Goal: Check status: Check status

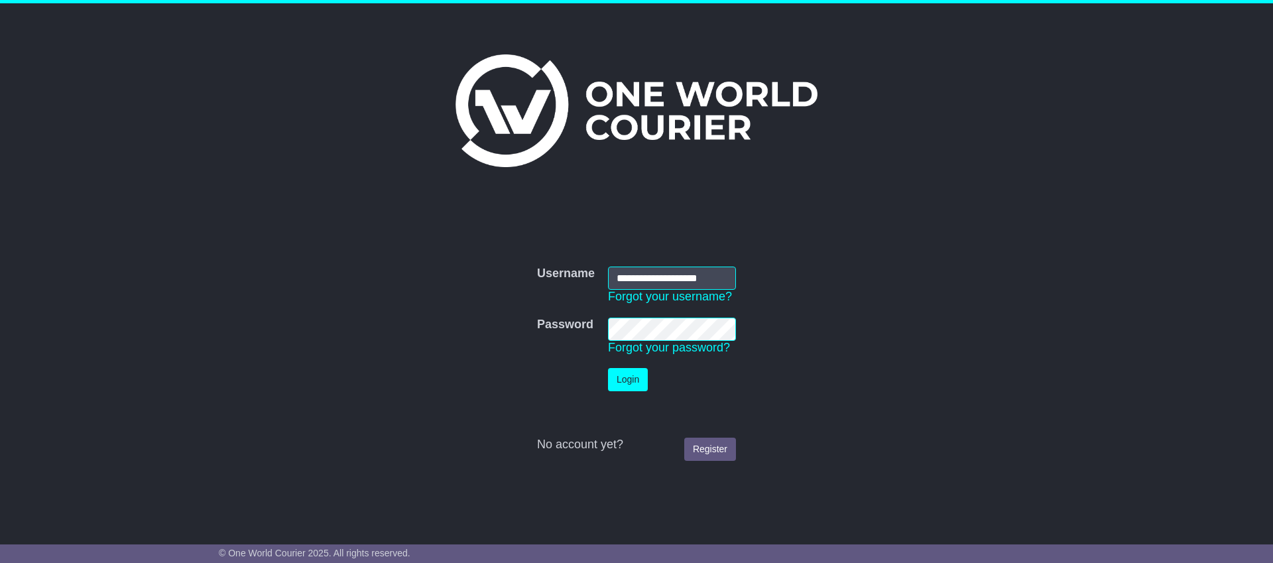
click at [608, 368] on button "Login" at bounding box center [628, 379] width 40 height 23
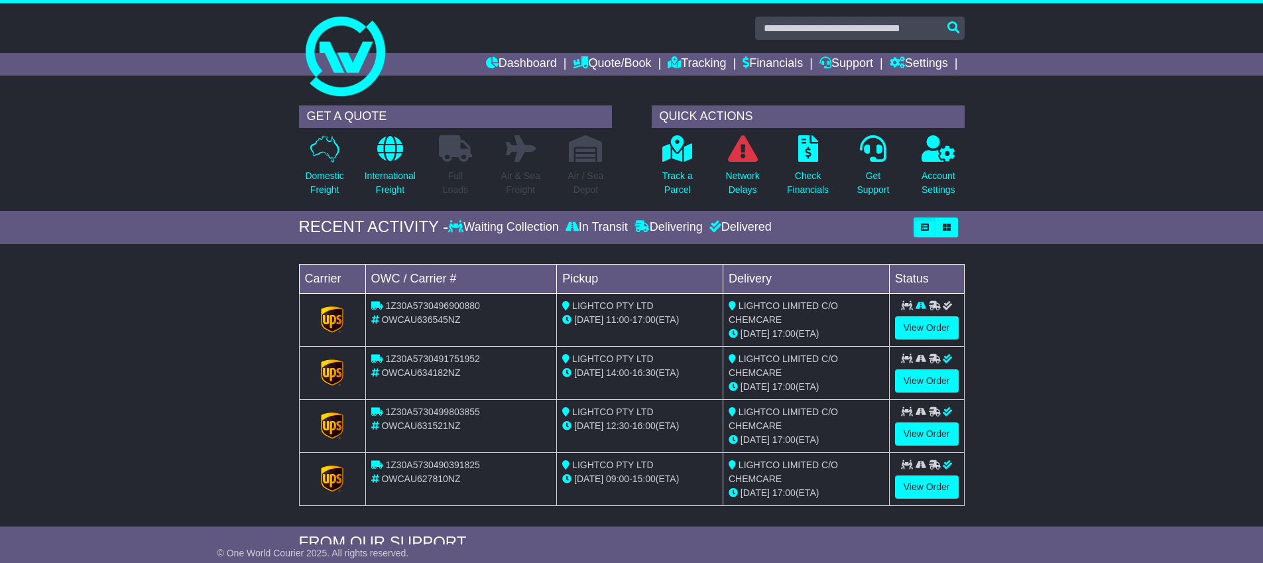
click at [1097, 295] on div "Loading... No bookings found Carrier OWC / Carrier # Pickup Delivery Status 1Z3…" at bounding box center [631, 389] width 1263 height 276
click at [813, 184] on p "Check Financials" at bounding box center [808, 183] width 42 height 28
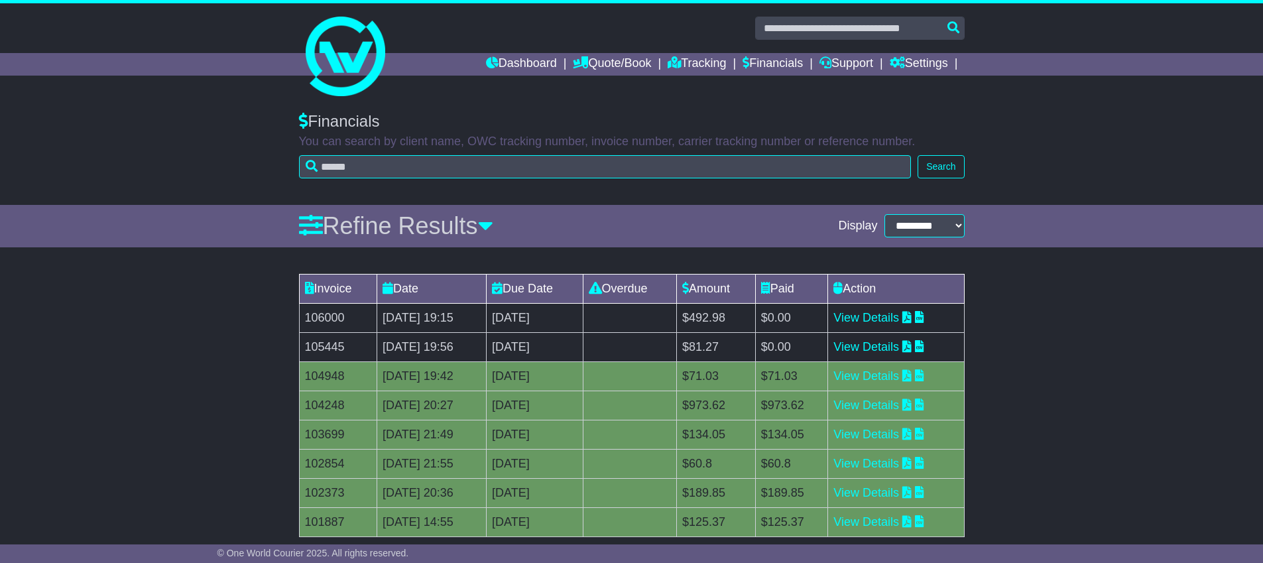
click at [182, 344] on div "Invoice Date Due Date Overdue Amount Paid Action 106000 21 Aug 2025 19:15 4th S…" at bounding box center [631, 441] width 1263 height 349
click at [323, 347] on td "105445" at bounding box center [338, 346] width 78 height 29
copy td "105445"
click at [331, 378] on td "104948" at bounding box center [338, 375] width 78 height 29
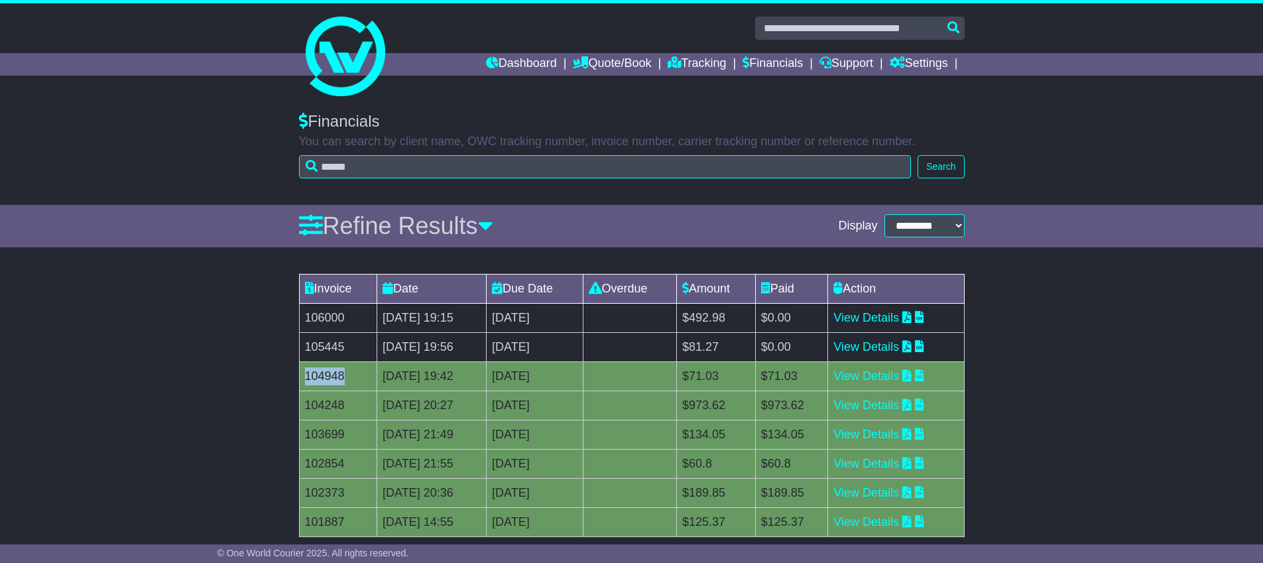
click at [331, 378] on td "104948" at bounding box center [338, 375] width 78 height 29
copy td "104948"
click at [899, 348] on link "View Details" at bounding box center [866, 346] width 66 height 13
click at [1072, 294] on div "Invoice Date Due Date Overdue Amount Paid Action 106000 21 Aug 2025 19:15 4th S…" at bounding box center [631, 441] width 1263 height 349
click at [891, 315] on link "View Details" at bounding box center [866, 317] width 66 height 13
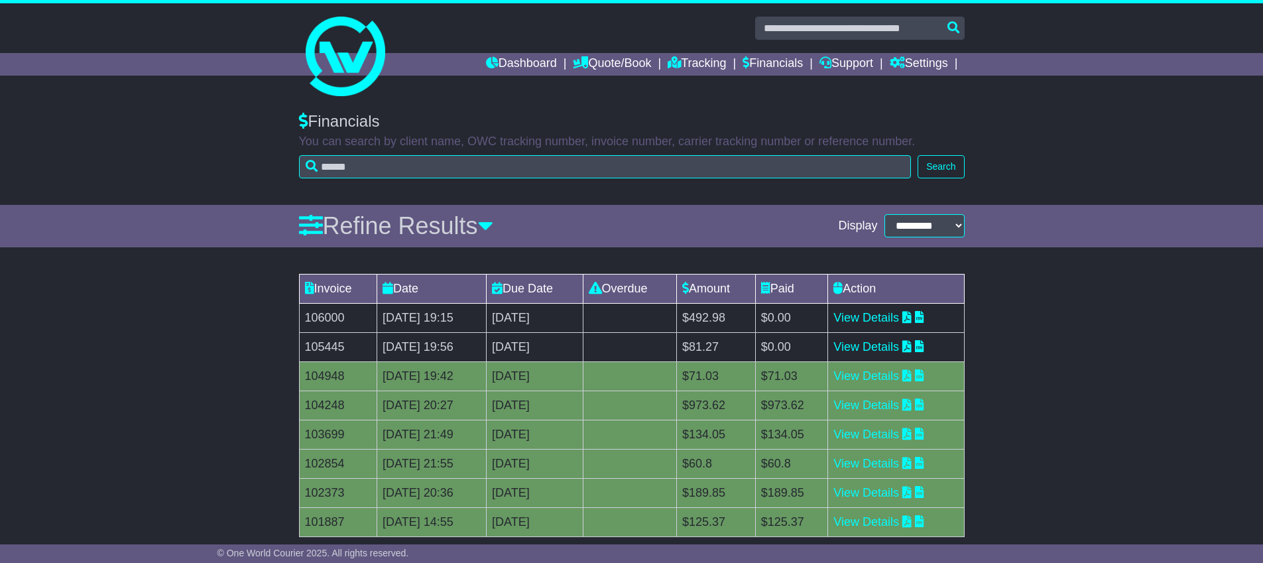
click at [181, 301] on div "Invoice Date Due Date Overdue Amount Paid Action 106000 21 Aug 2025 19:15 4th S…" at bounding box center [631, 441] width 1263 height 349
click at [201, 113] on div "Financials You can search by client name, OWC tracking number, invoice number, …" at bounding box center [631, 152] width 1263 height 106
click at [516, 68] on link "Dashboard" at bounding box center [521, 64] width 71 height 23
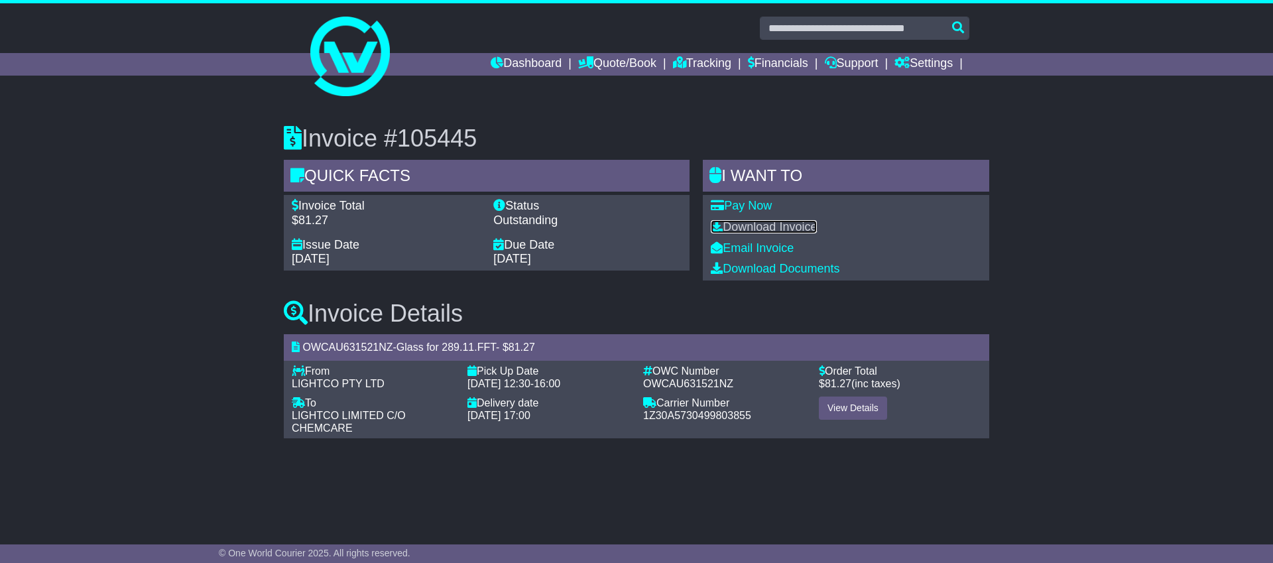
click at [762, 225] on link "Download Invoice" at bounding box center [764, 226] width 106 height 13
drag, startPoint x: 1112, startPoint y: 139, endPoint x: 1102, endPoint y: 136, distance: 11.1
click at [1112, 139] on div "Invoice #105445 Quick Facts Invoice Total $81.27 Status Outstanding Issue Date …" at bounding box center [636, 277] width 1273 height 356
click at [791, 229] on link "Download Invoice" at bounding box center [764, 226] width 106 height 13
drag, startPoint x: 262, startPoint y: 138, endPoint x: 251, endPoint y: 135, distance: 11.1
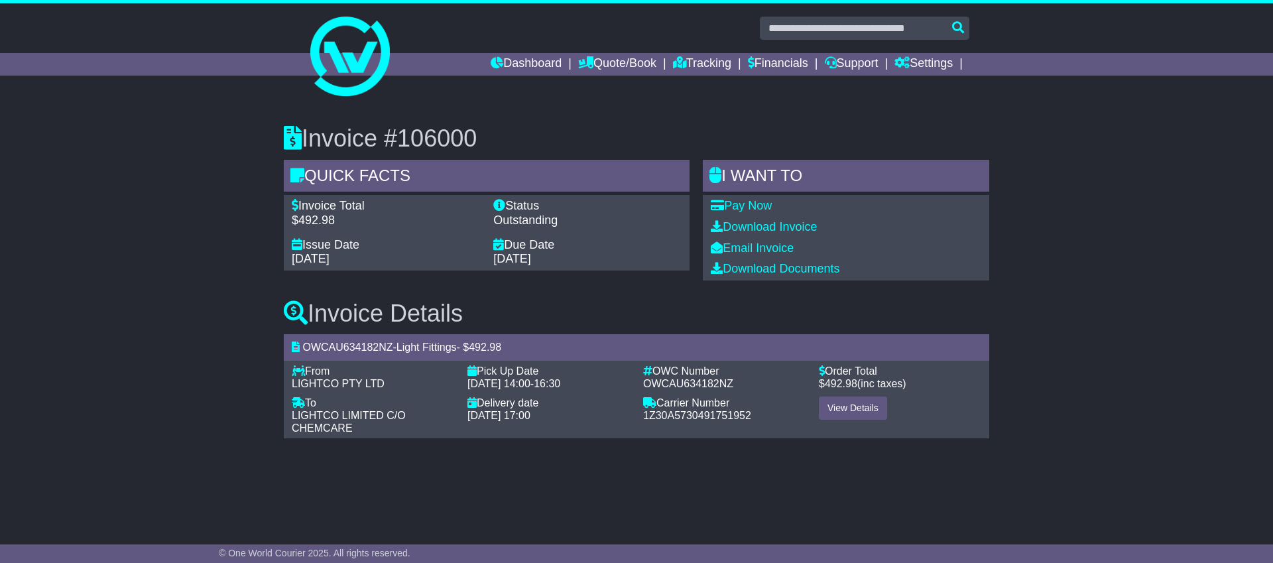
click at [260, 139] on div "Invoice #106000 Quick Facts Invoice Total $492.98 Status Outstanding Issue Date…" at bounding box center [636, 277] width 1273 height 356
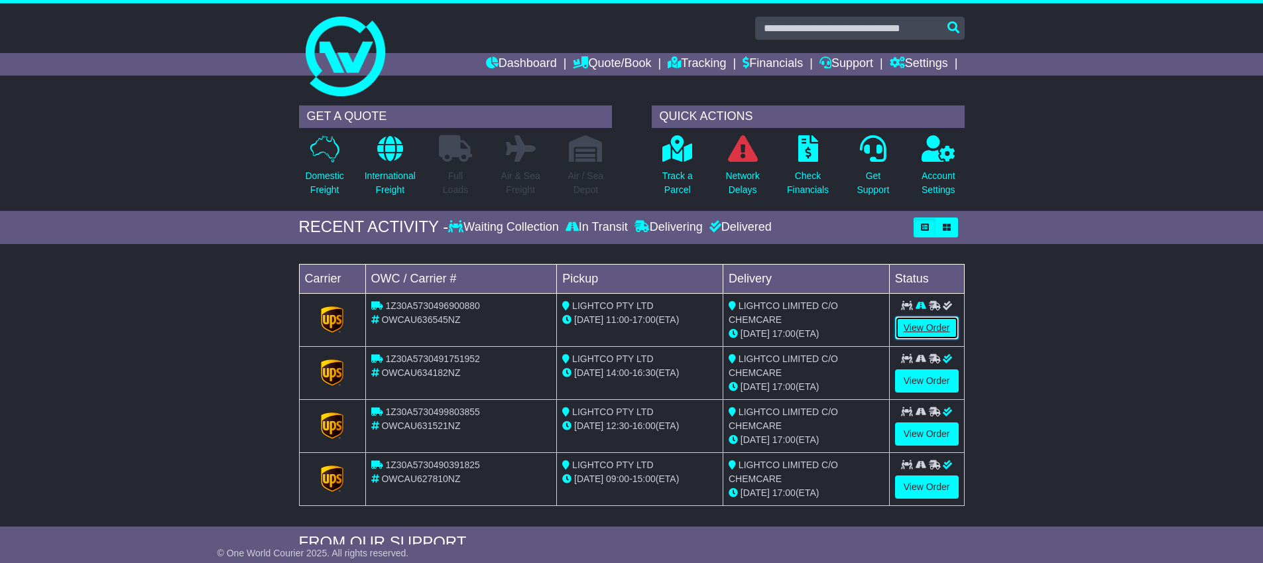
click at [922, 322] on link "View Order" at bounding box center [927, 327] width 64 height 23
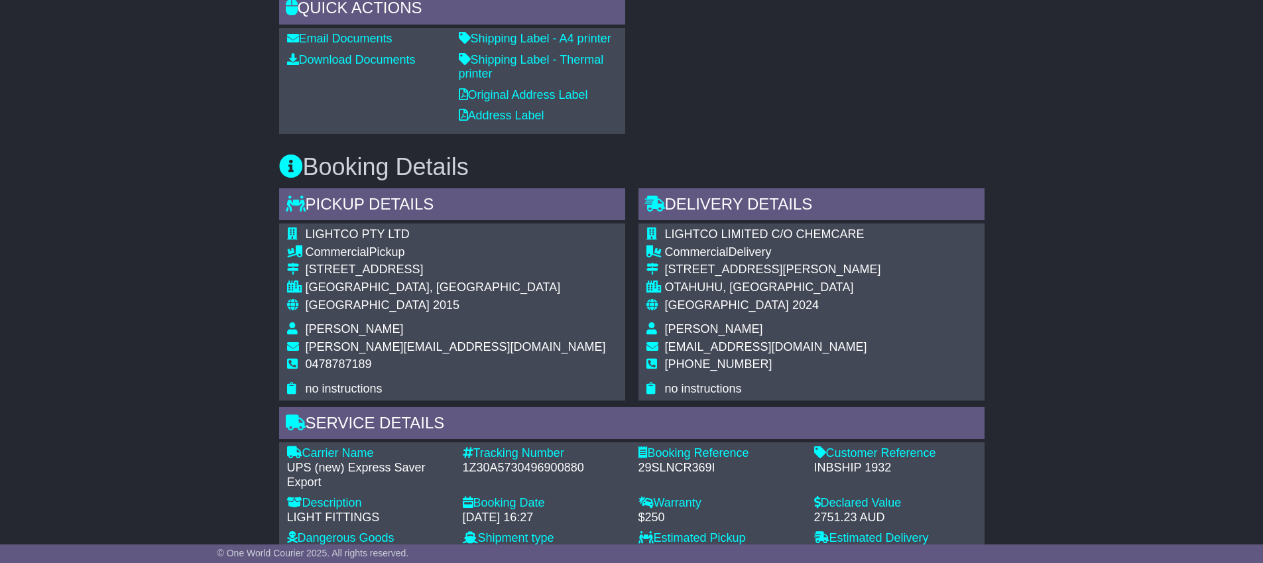
scroll to position [162, 0]
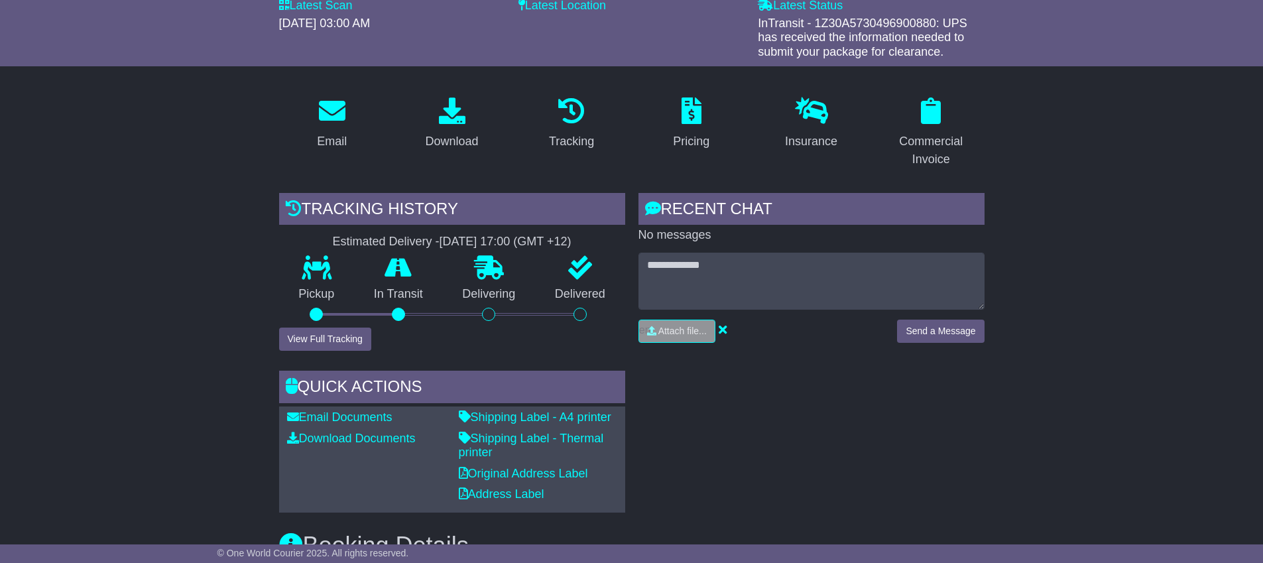
click at [492, 357] on div "Tracking history Estimated Delivery - 25 Aug 2025 - 17:00 (GMT +12) Pickup In T…" at bounding box center [451, 352] width 359 height 319
click at [336, 337] on button "View Full Tracking" at bounding box center [325, 338] width 92 height 23
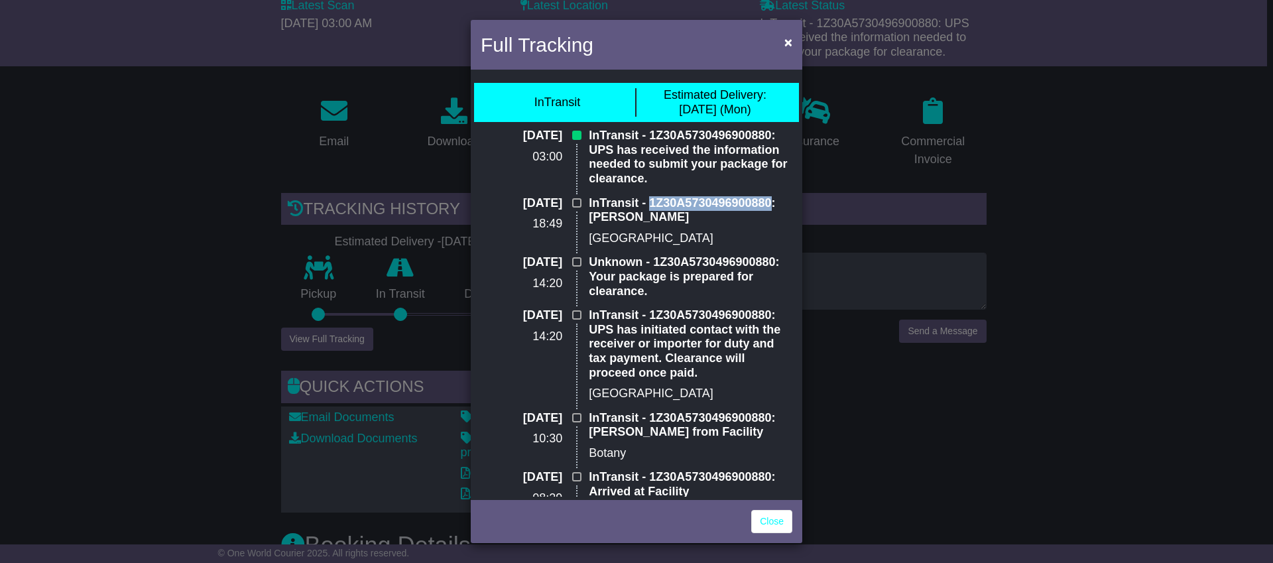
drag, startPoint x: 770, startPoint y: 207, endPoint x: 652, endPoint y: 203, distance: 118.1
click at [646, 203] on p "InTransit - 1Z30A5730496900880: Import Scan" at bounding box center [690, 210] width 203 height 29
copy p "1Z30A5730496900880"
click at [784, 42] on span "×" at bounding box center [788, 41] width 8 height 15
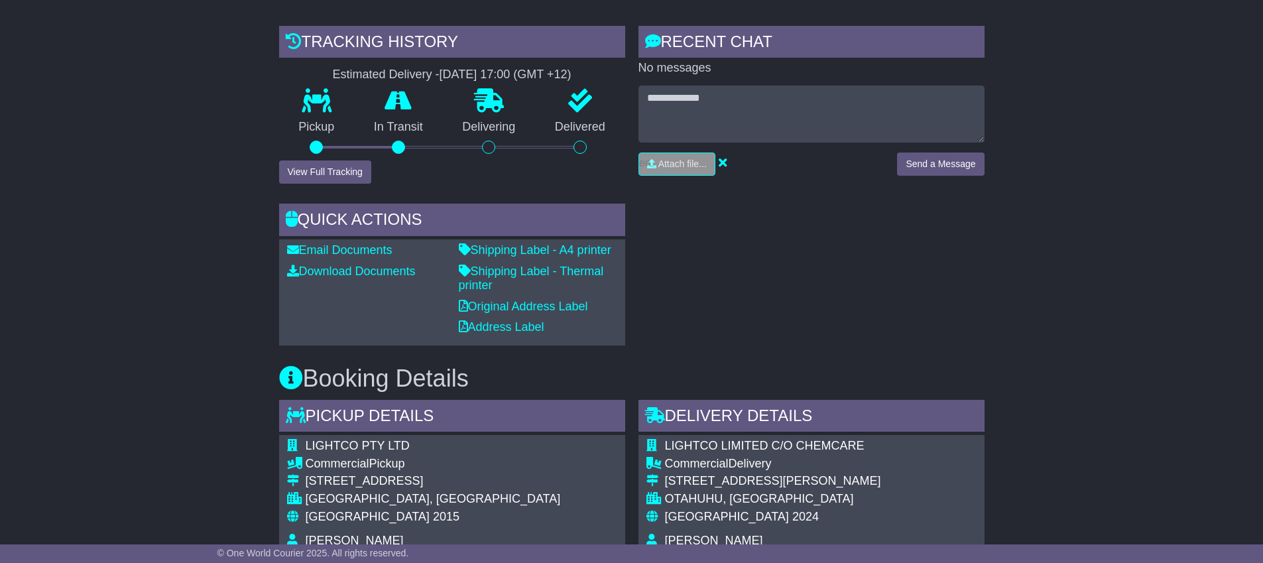
scroll to position [0, 0]
